Goal: Check status

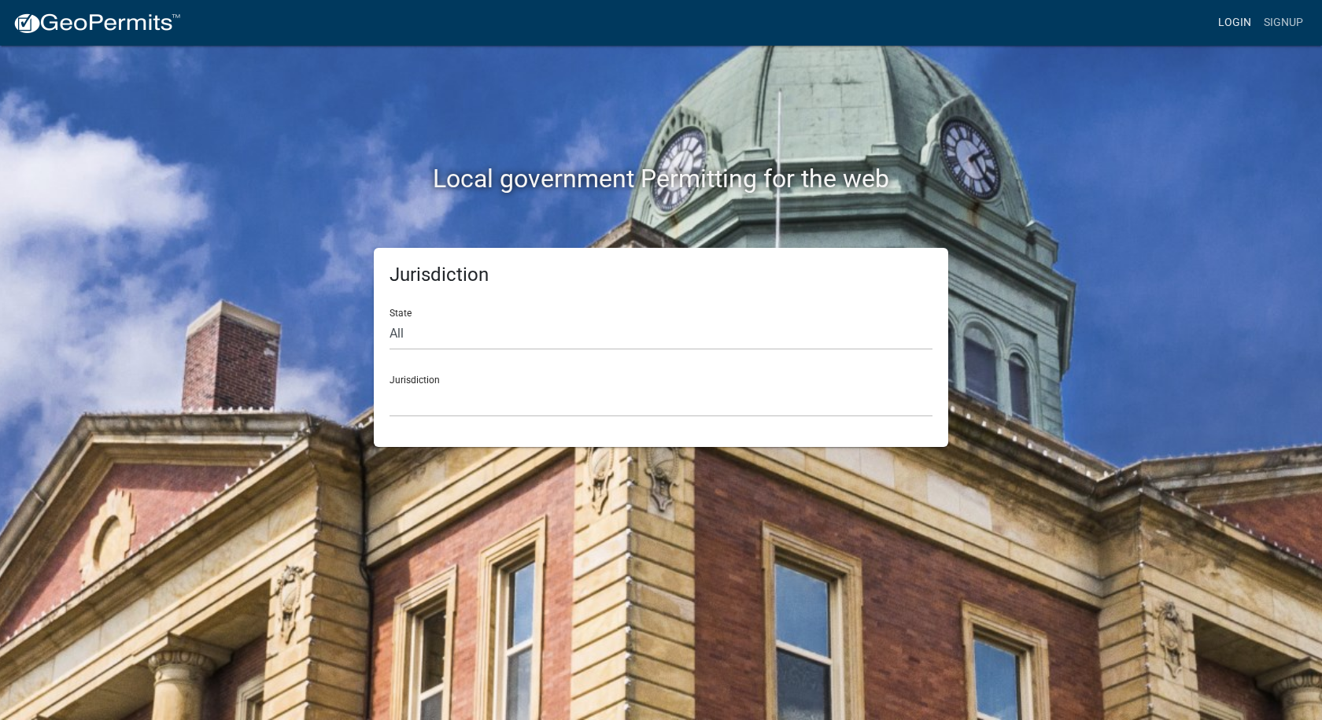
click at [1234, 23] on link "Login" at bounding box center [1235, 23] width 46 height 30
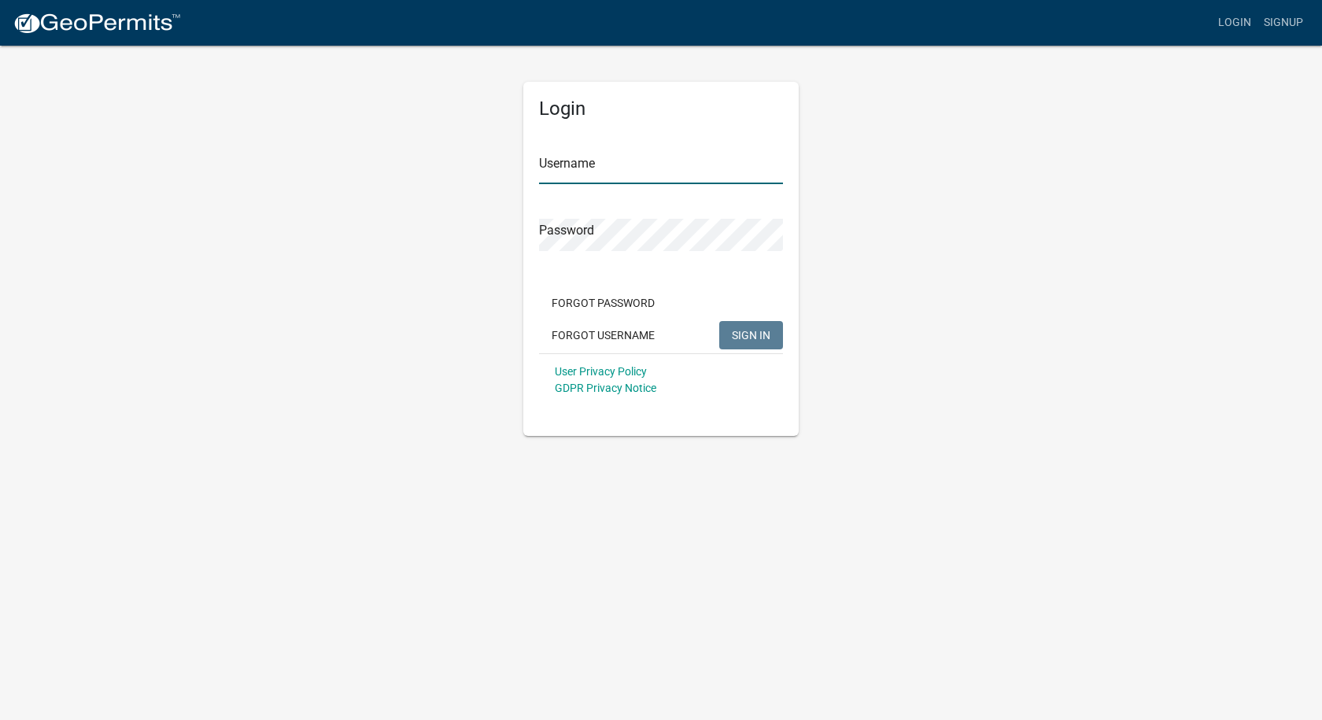
click at [577, 166] on input "Username" at bounding box center [661, 168] width 244 height 32
type input "[PERSON_NAME][EMAIL_ADDRESS][PERSON_NAME][DOMAIN_NAME]"
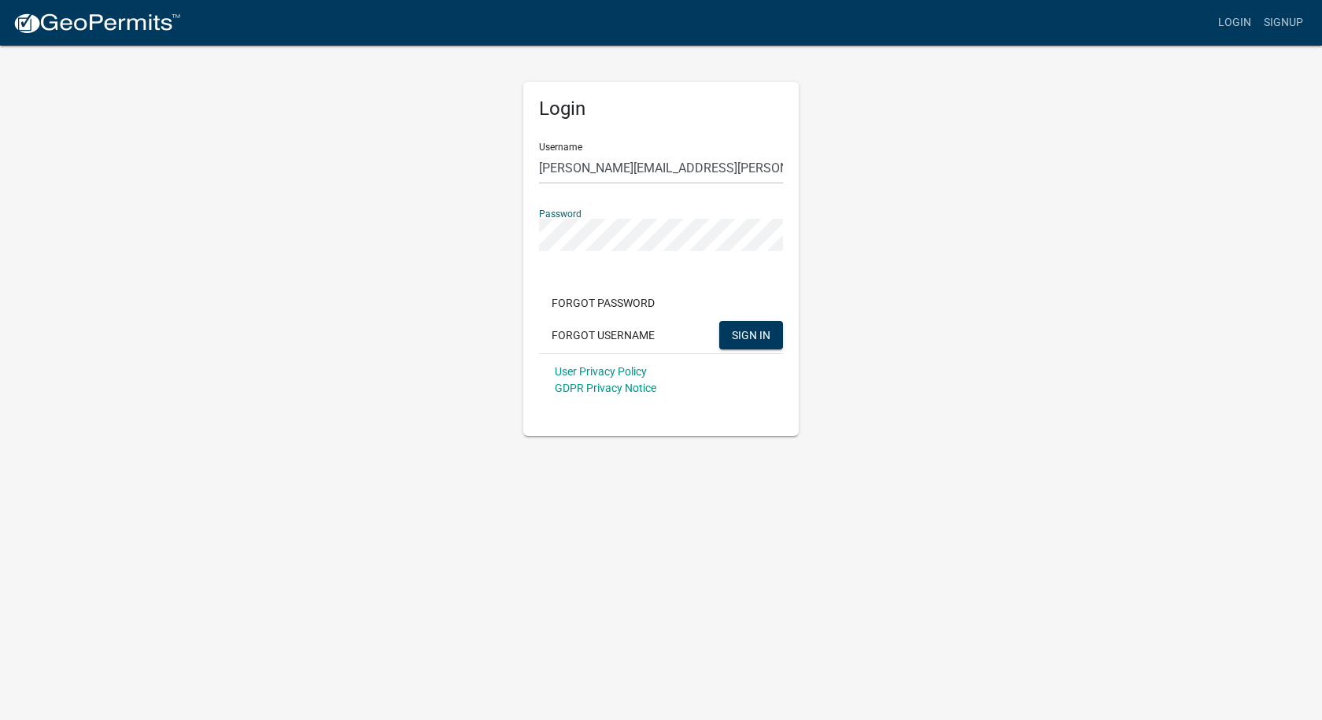
click at [719, 321] on button "SIGN IN" at bounding box center [751, 335] width 64 height 28
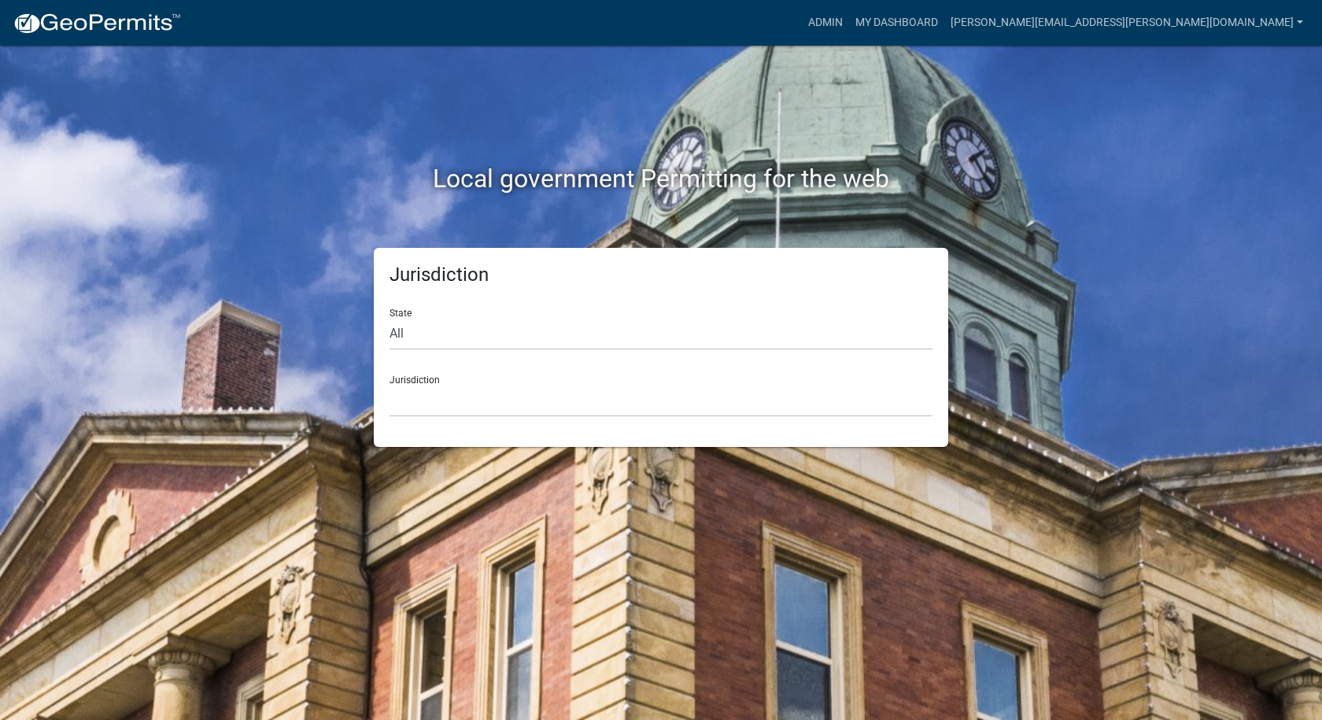
click at [2, 262] on div "Local government Permitting for the web Jurisdiction State All [US_STATE] [US_S…" at bounding box center [661, 360] width 1322 height 720
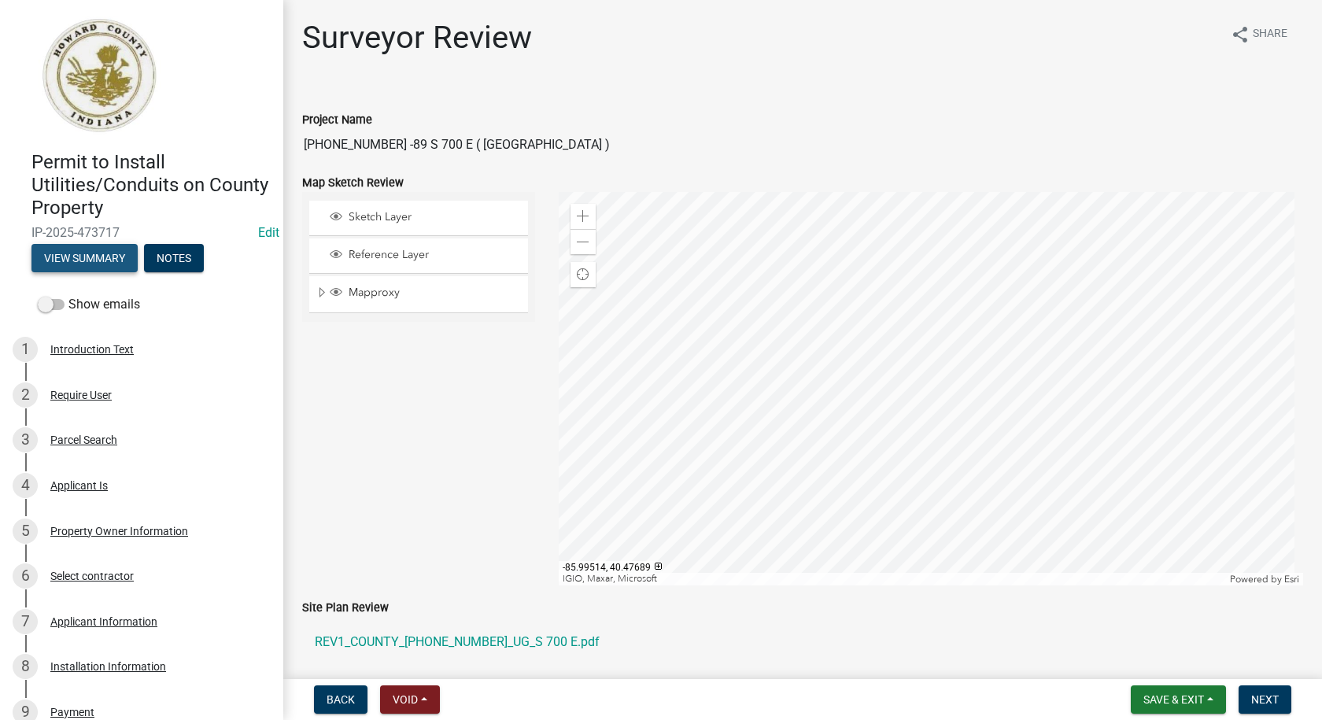
click at [76, 259] on button "View Summary" at bounding box center [84, 258] width 106 height 28
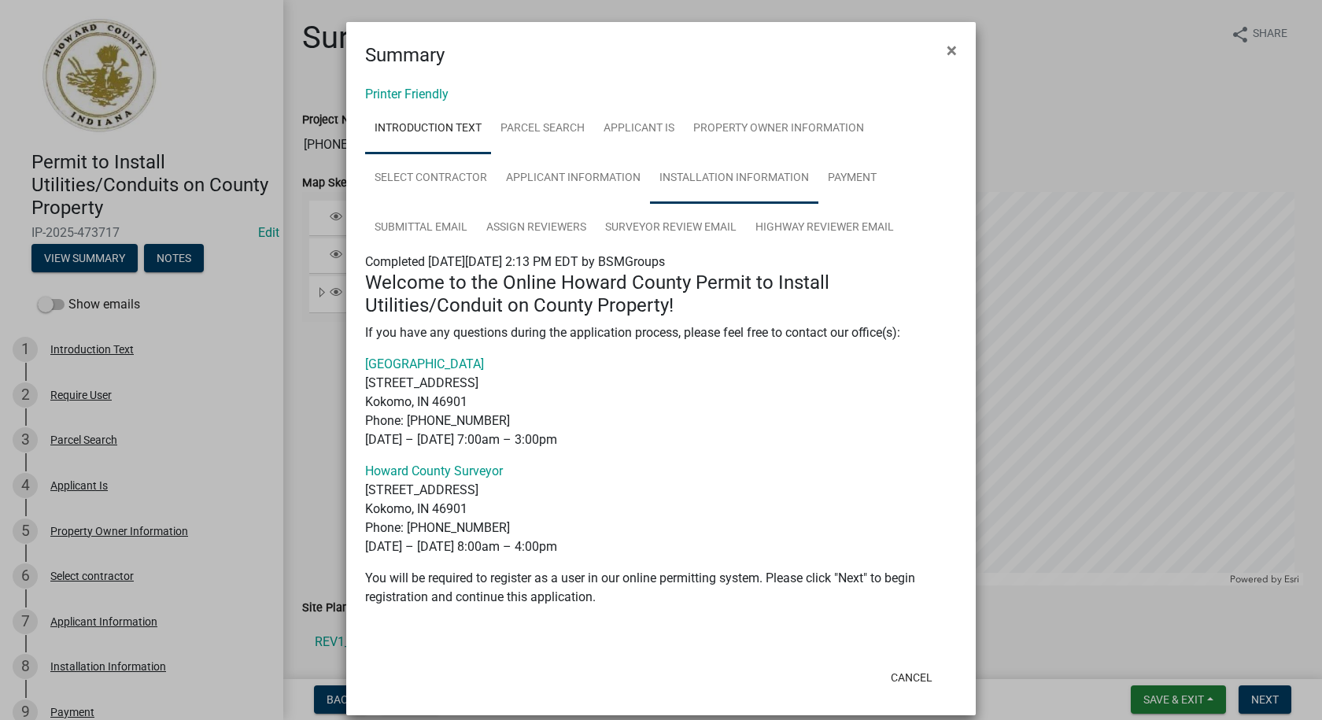
click at [748, 174] on link "Installation Information" at bounding box center [734, 178] width 168 height 50
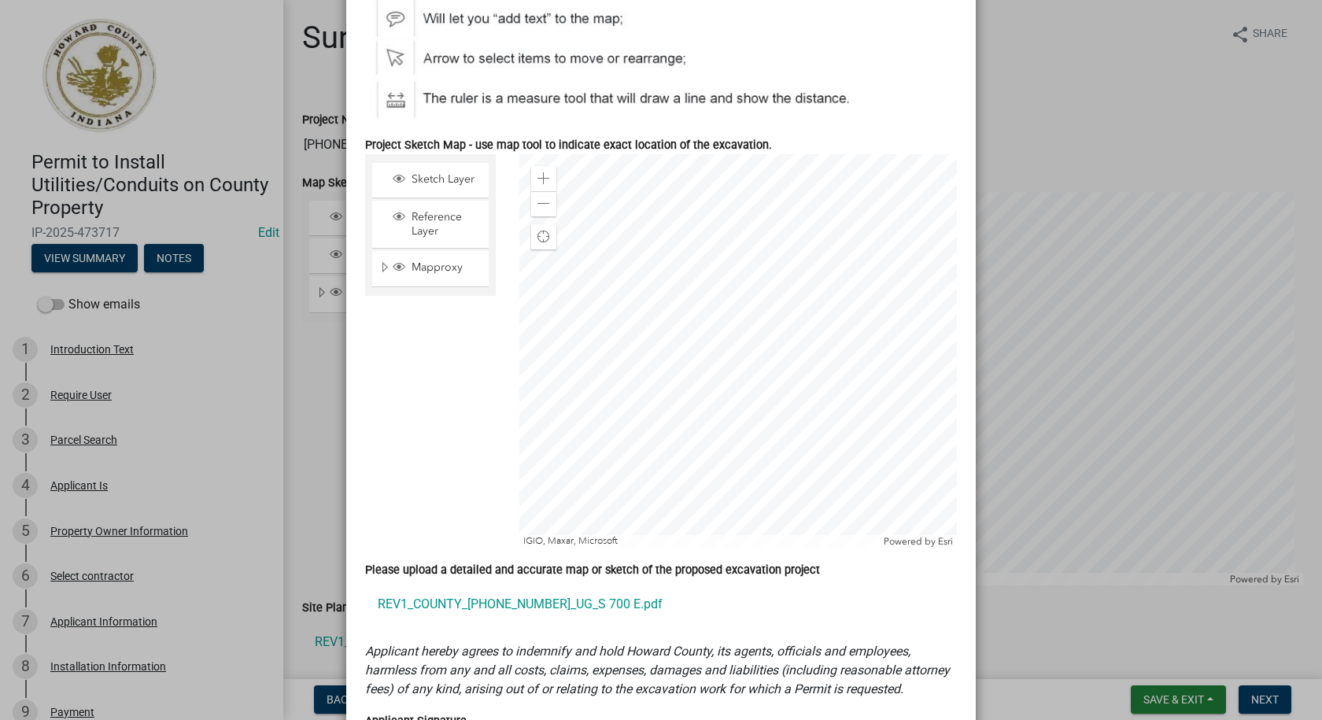
scroll to position [1180, 0]
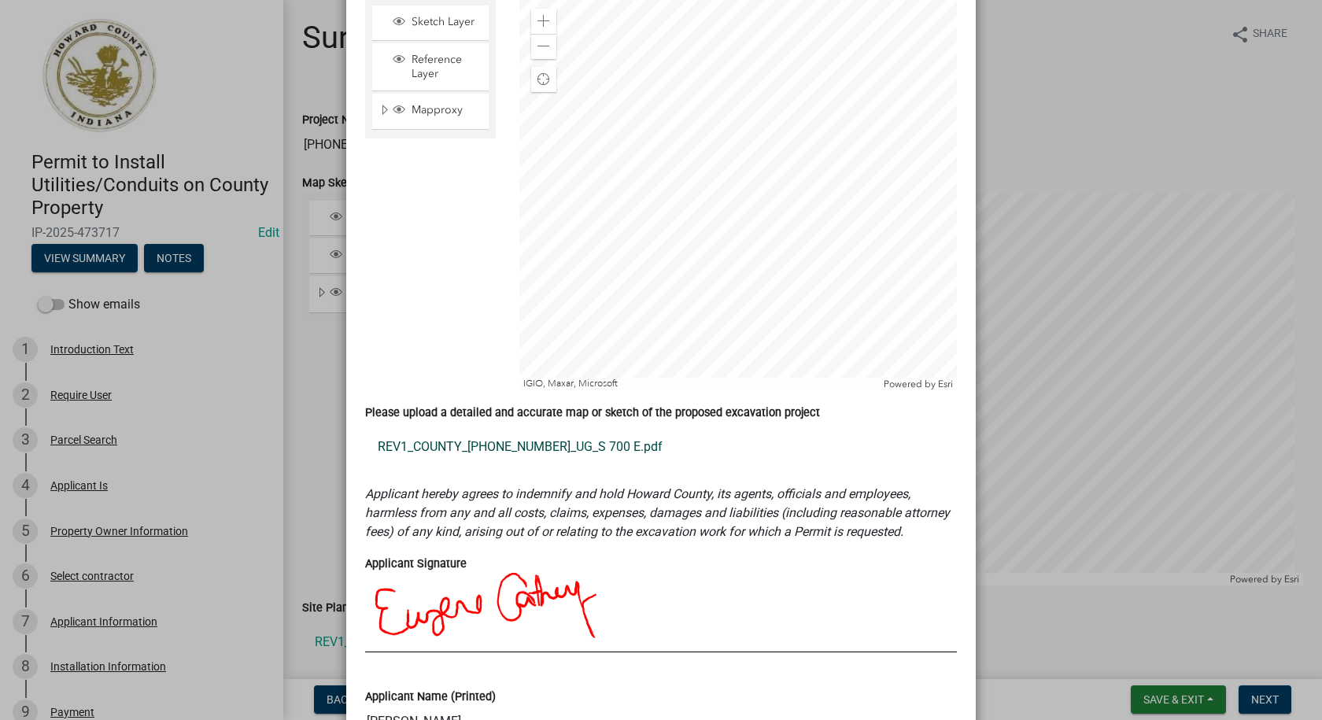
click at [447, 443] on link "REV1_COUNTY_25-01396-01_UG_S 700 E.pdf" at bounding box center [661, 447] width 592 height 38
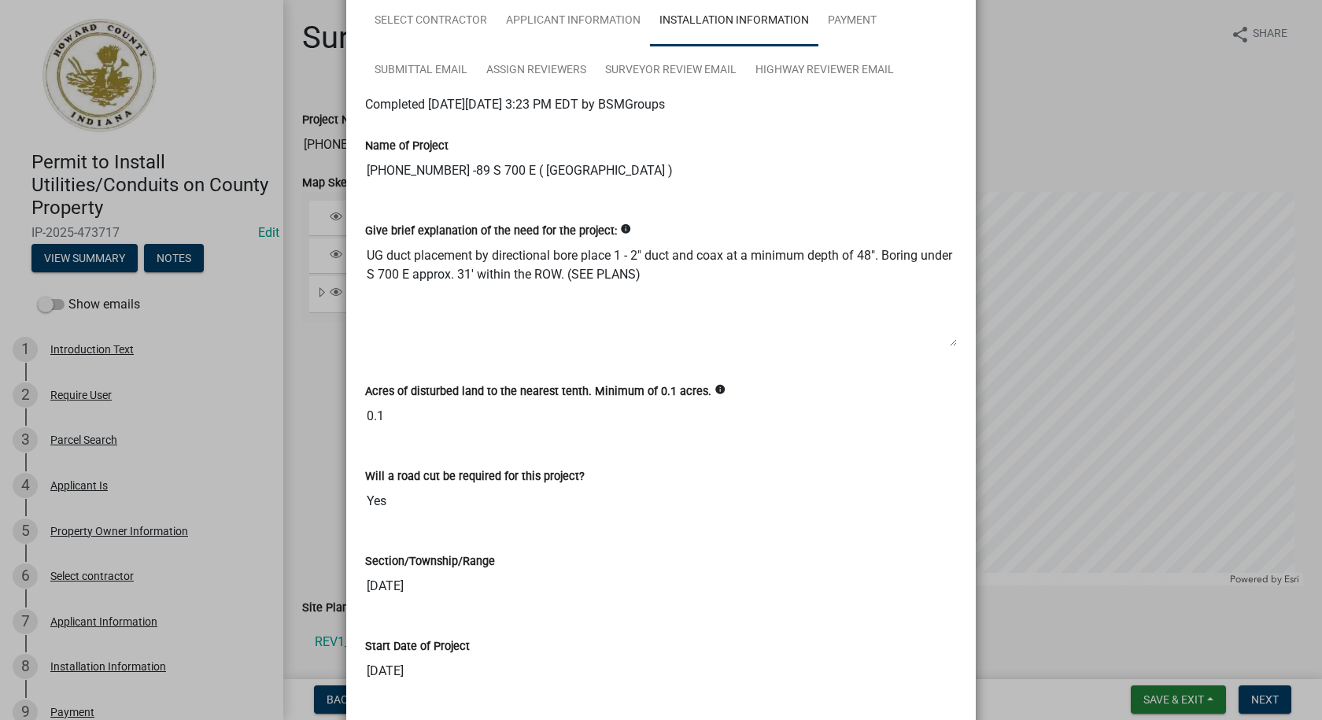
scroll to position [0, 0]
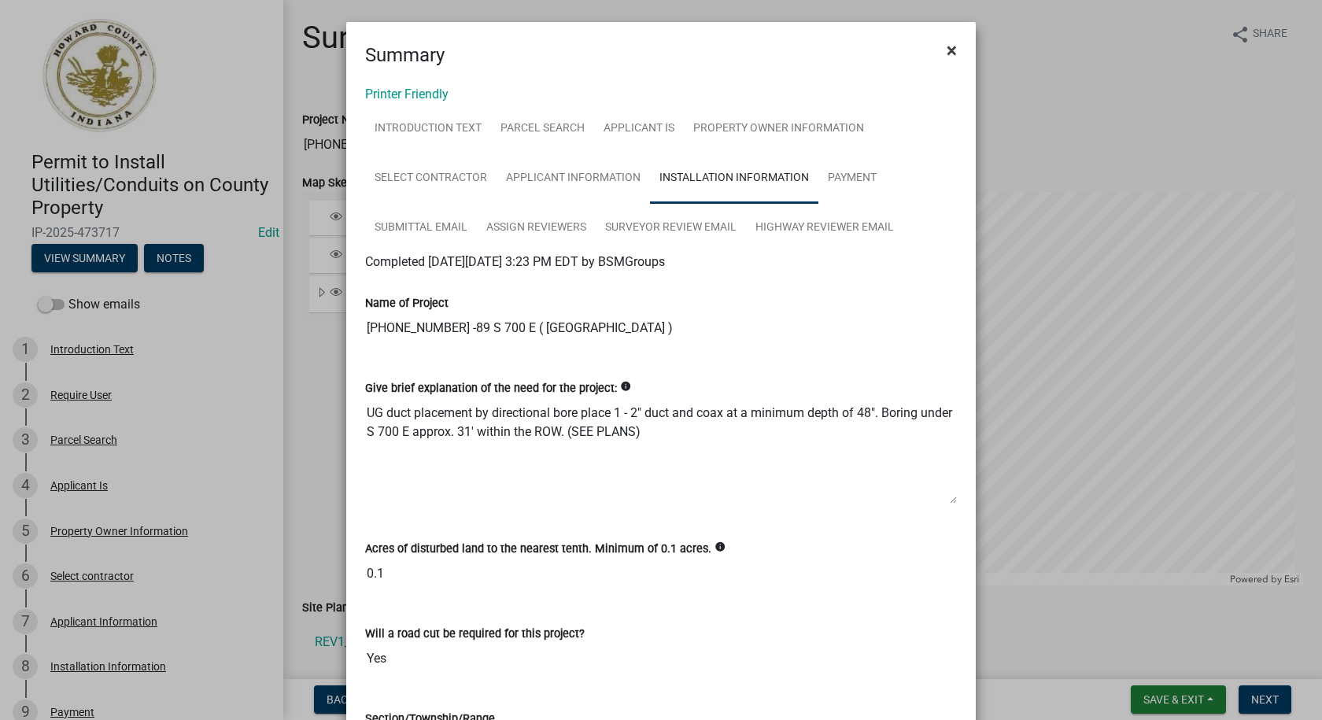
click at [947, 53] on span "×" at bounding box center [951, 50] width 10 height 22
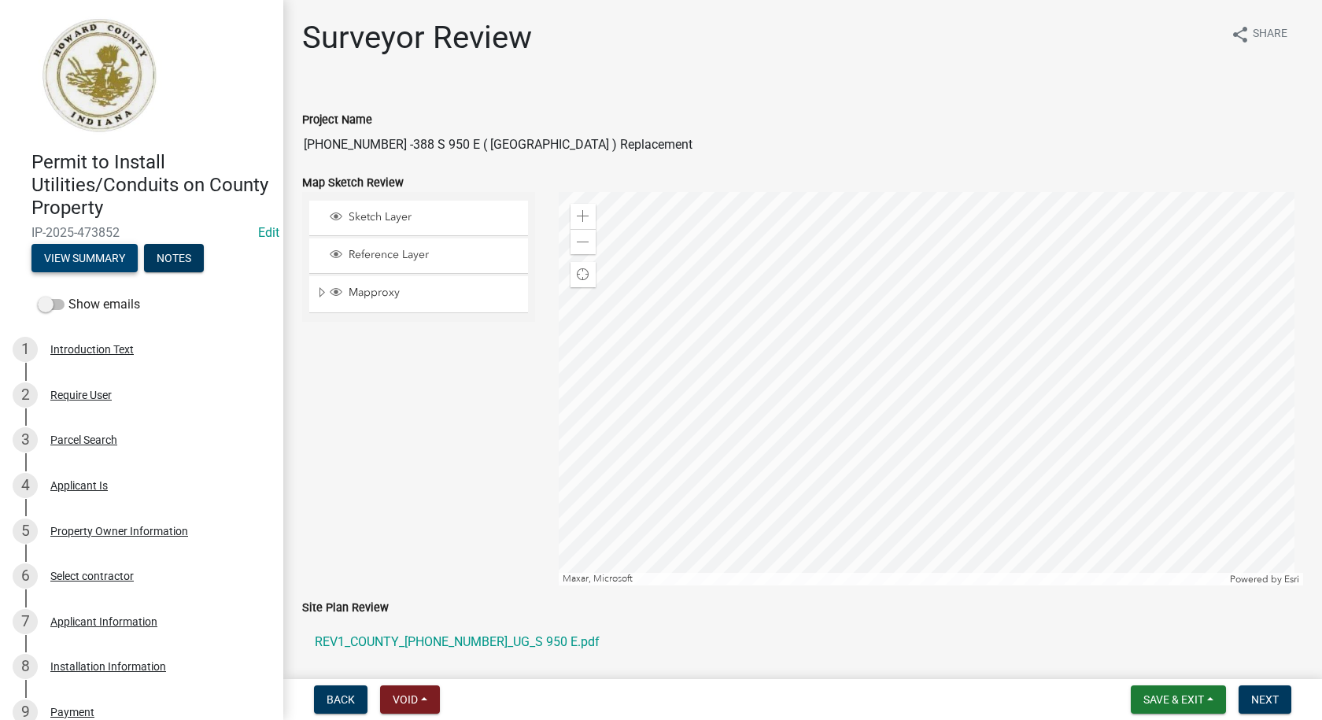
click at [77, 256] on button "View Summary" at bounding box center [84, 258] width 106 height 28
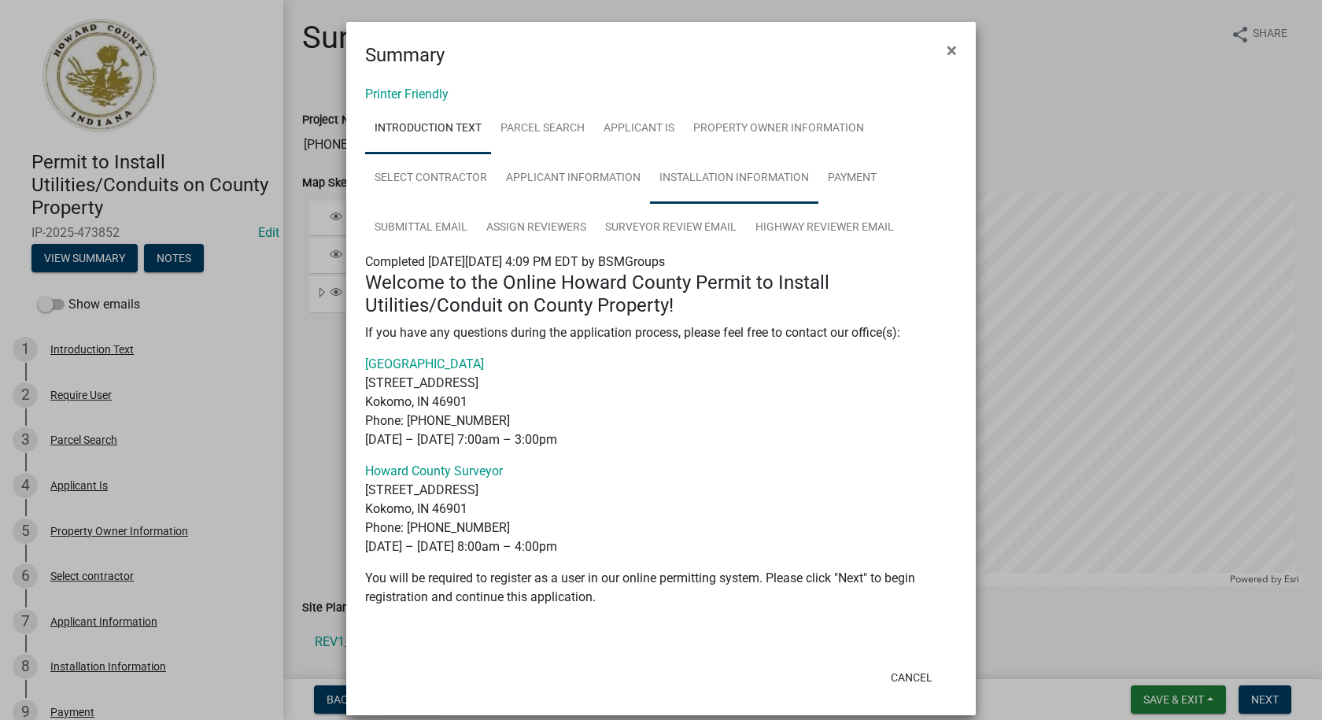
click at [736, 172] on link "Installation Information" at bounding box center [734, 178] width 168 height 50
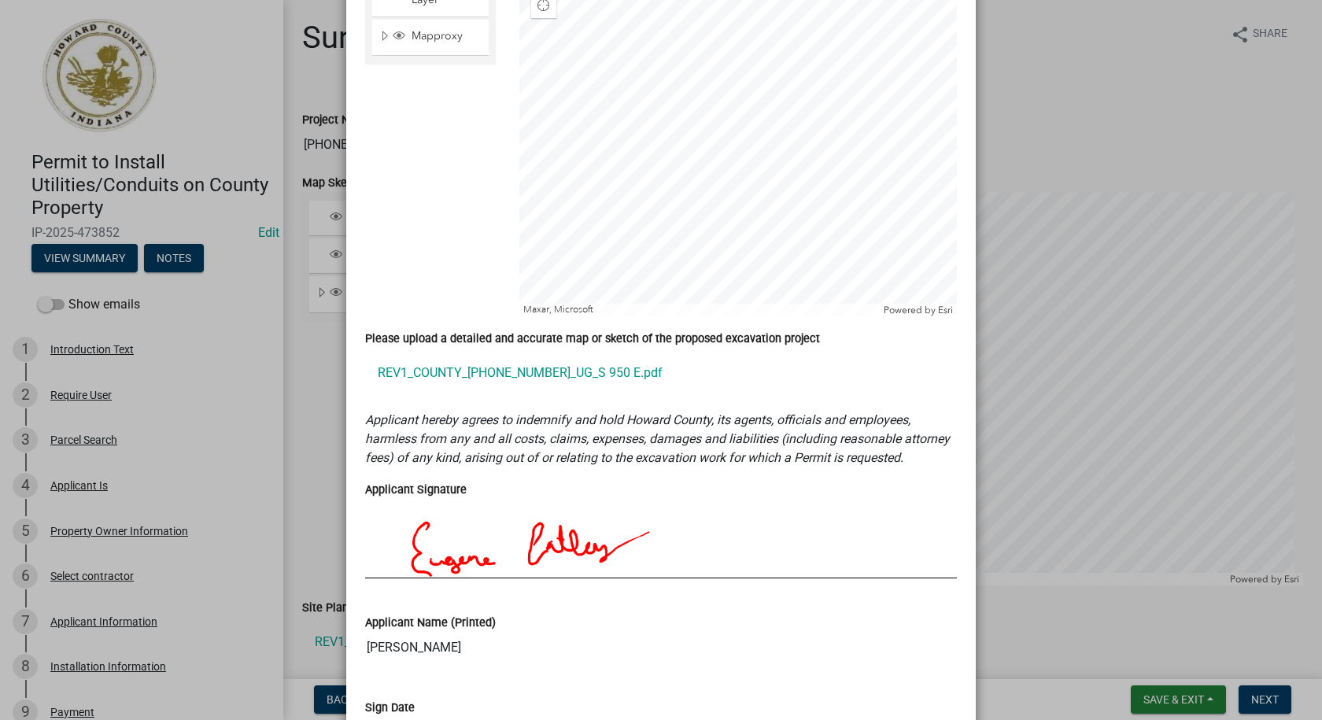
scroll to position [1259, 0]
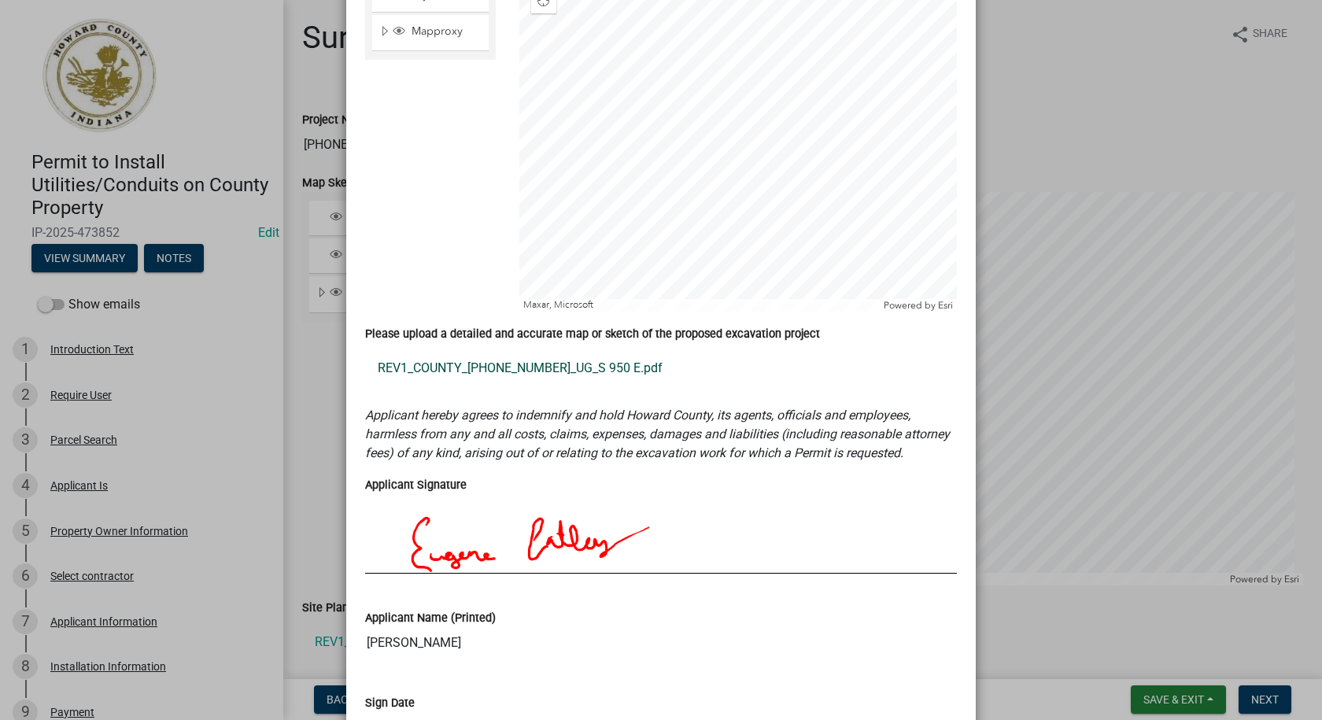
click at [437, 369] on link "REV1_COUNTY_25-01395-01_UG_S 950 E.pdf" at bounding box center [661, 368] width 592 height 38
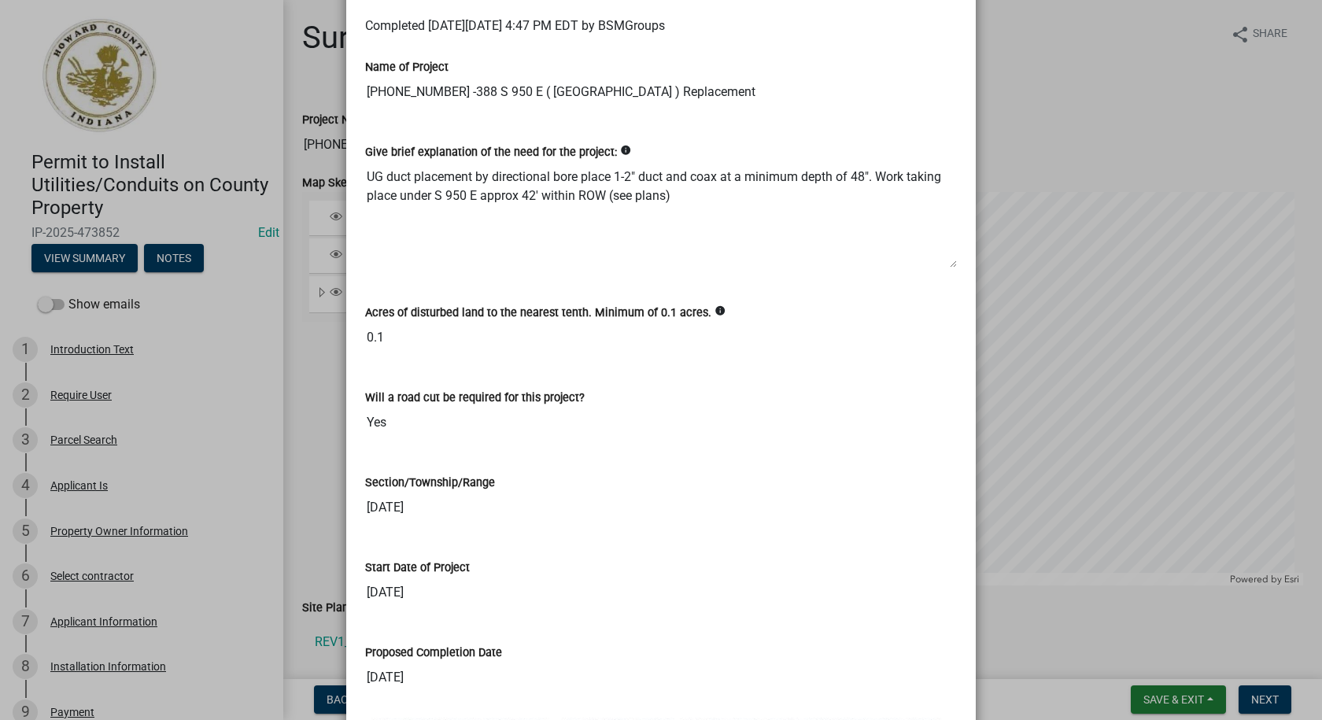
scroll to position [79, 0]
